Goal: Task Accomplishment & Management: Manage account settings

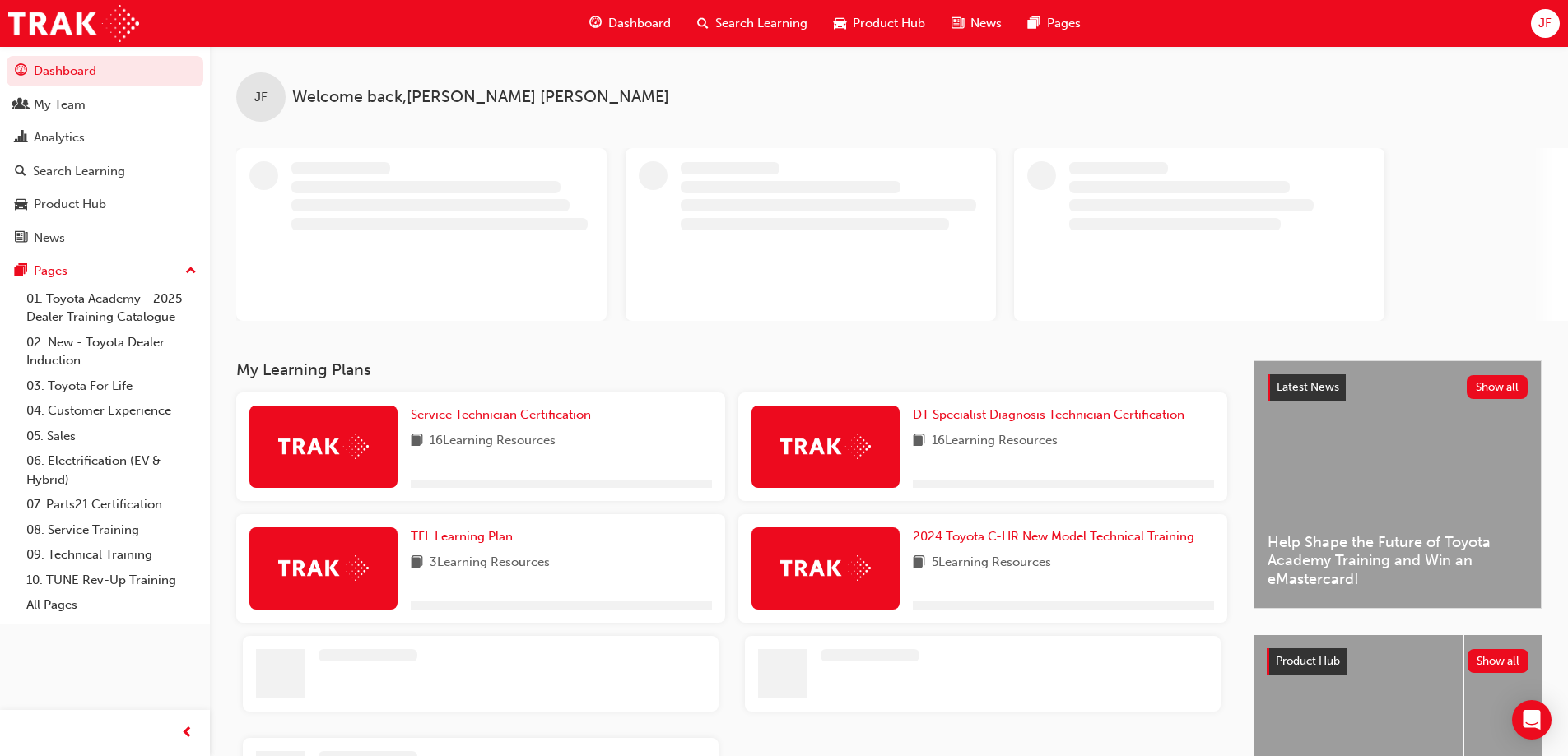
click at [1555, 24] on div "JF" at bounding box center [1545, 23] width 29 height 29
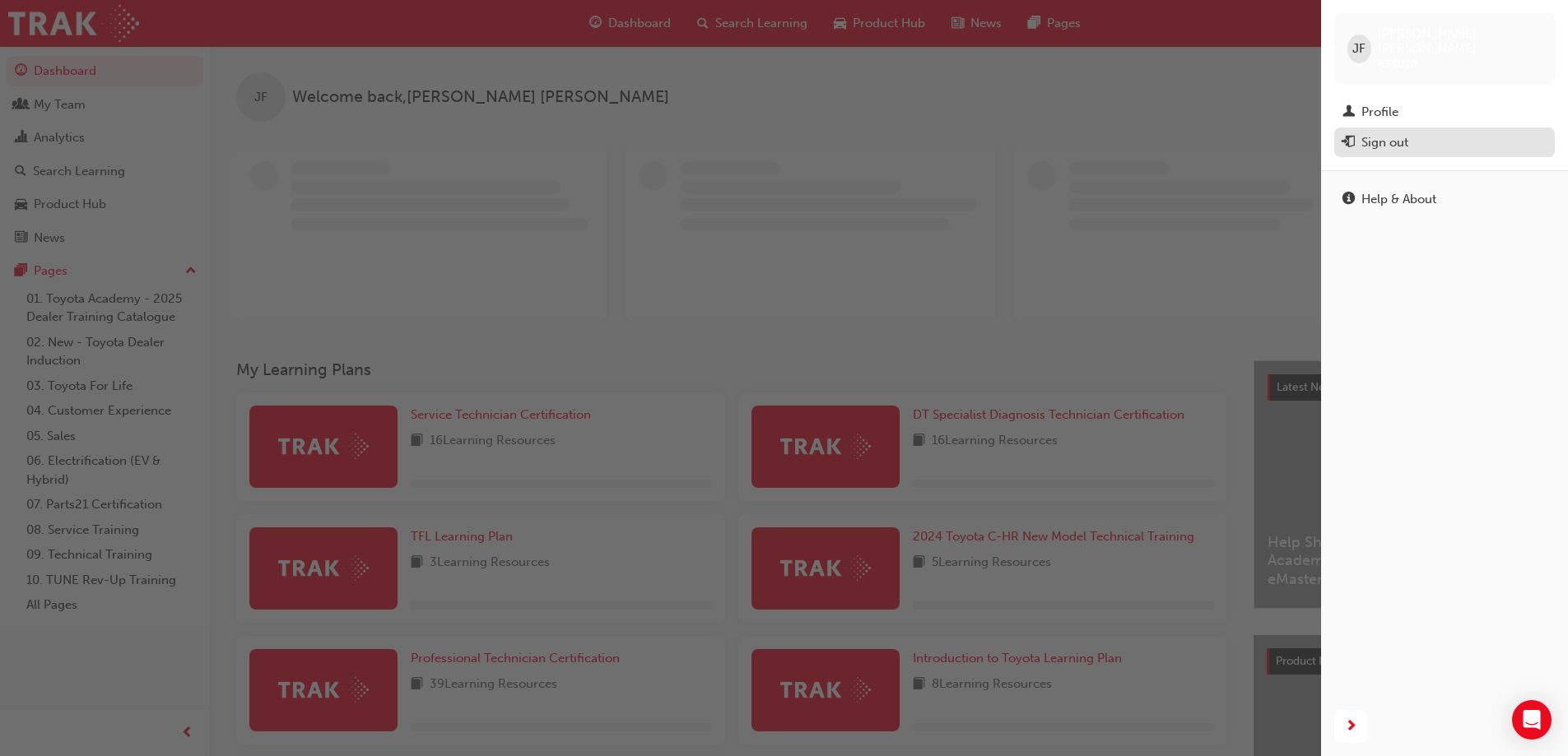
click at [1394, 134] on div "Sign out" at bounding box center [1385, 143] width 47 height 19
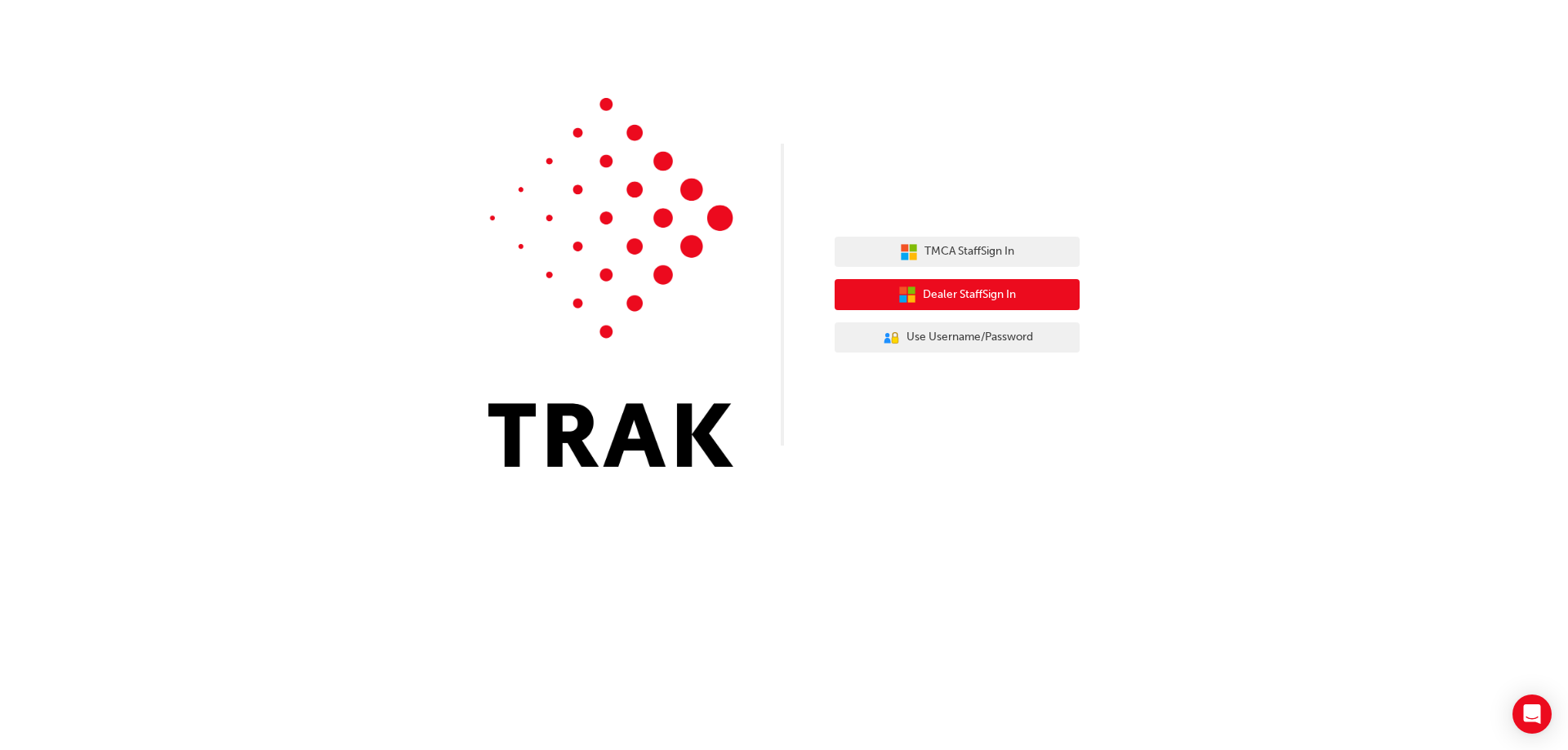
click at [995, 292] on span "Dealer Staff Sign In" at bounding box center [970, 295] width 93 height 19
click at [995, 290] on span "Dealer Staff Sign In" at bounding box center [970, 295] width 93 height 19
click at [958, 298] on span "Dealer Staff Sign In" at bounding box center [970, 295] width 93 height 19
